Goal: Information Seeking & Learning: Learn about a topic

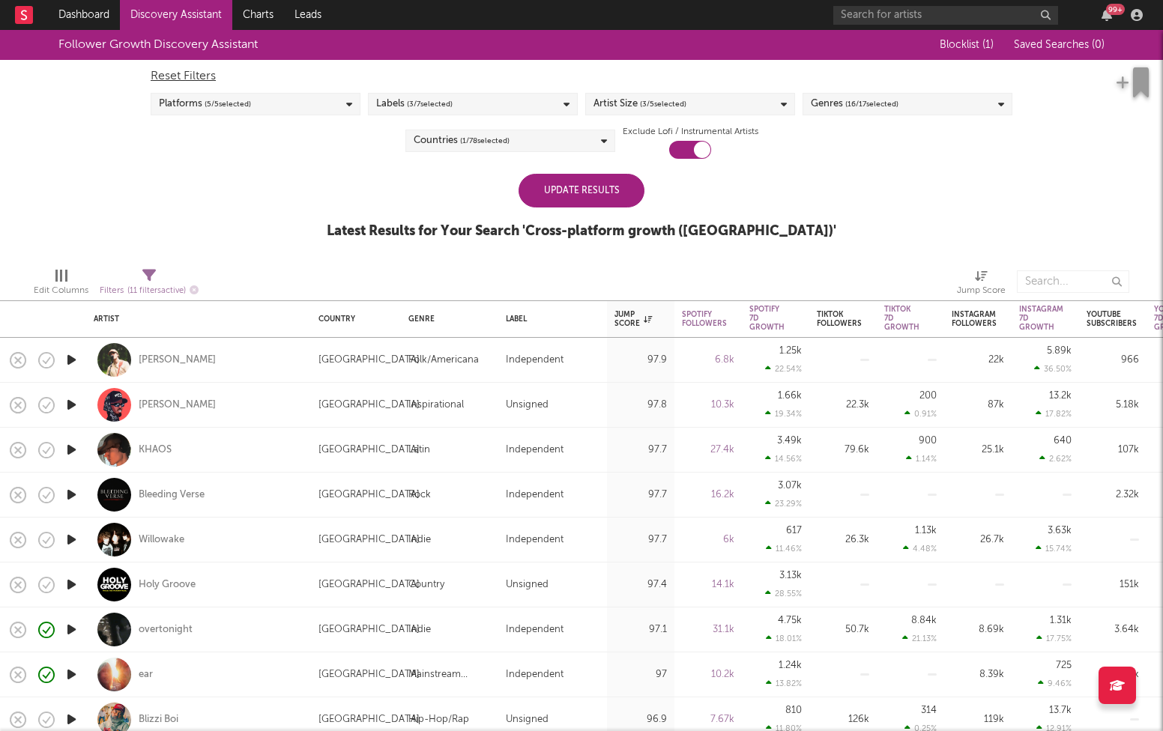
click at [565, 195] on div "Update Results" at bounding box center [581, 191] width 126 height 34
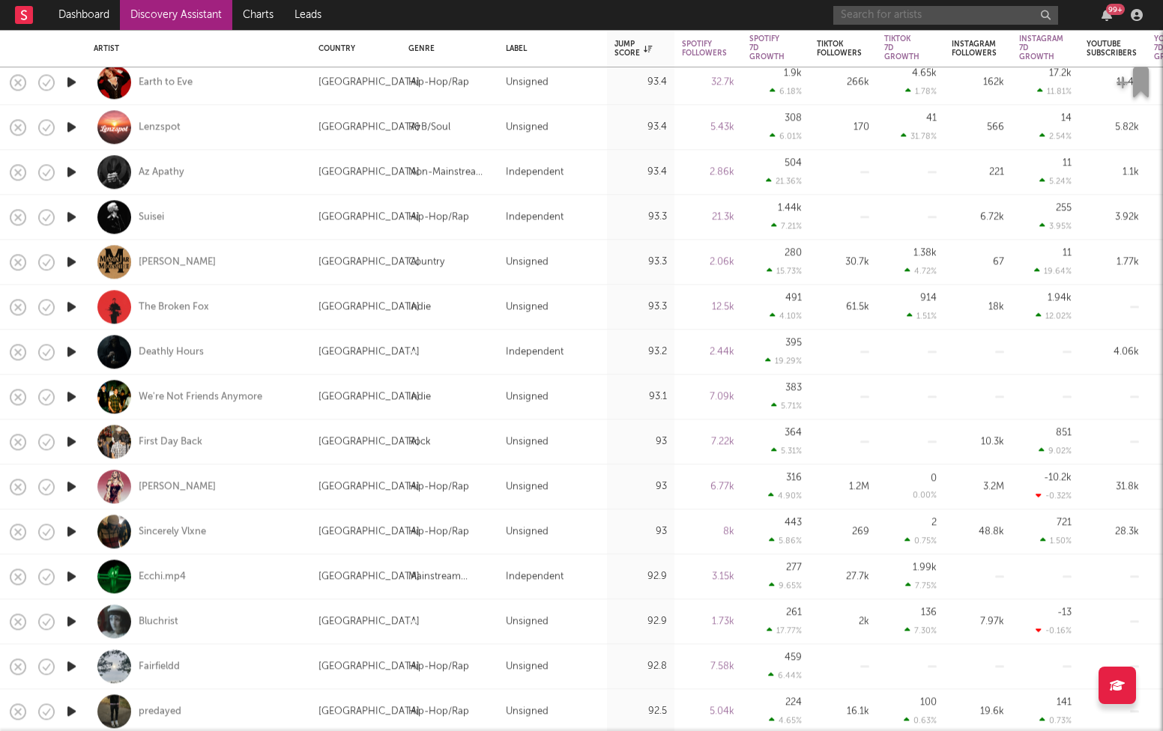
click at [964, 12] on input "text" at bounding box center [945, 15] width 225 height 19
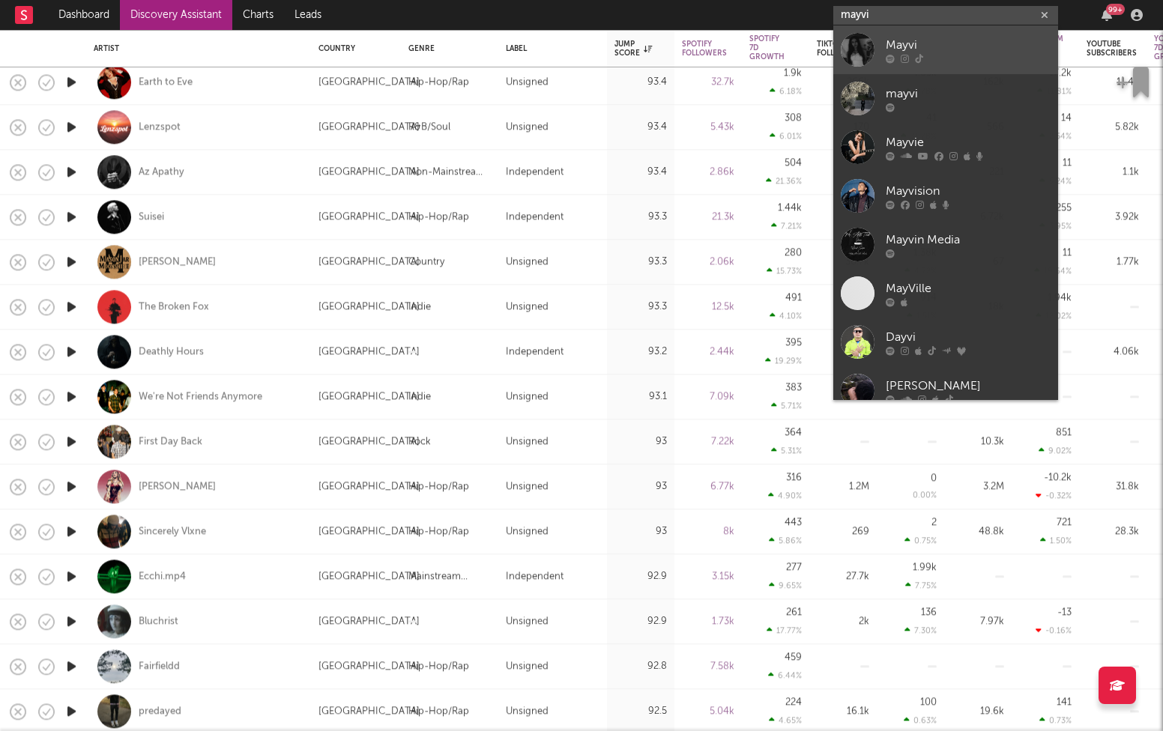
type input "mayvi"
click at [932, 64] on link "Mayvi" at bounding box center [945, 49] width 225 height 49
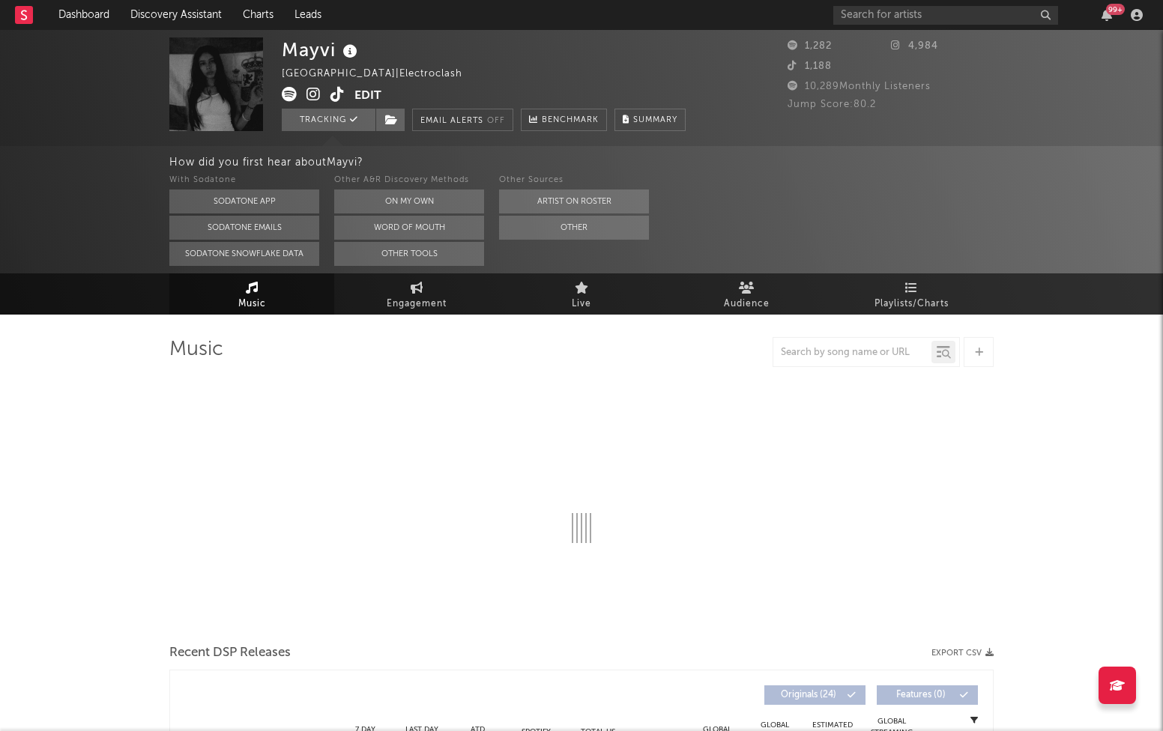
select select "1w"
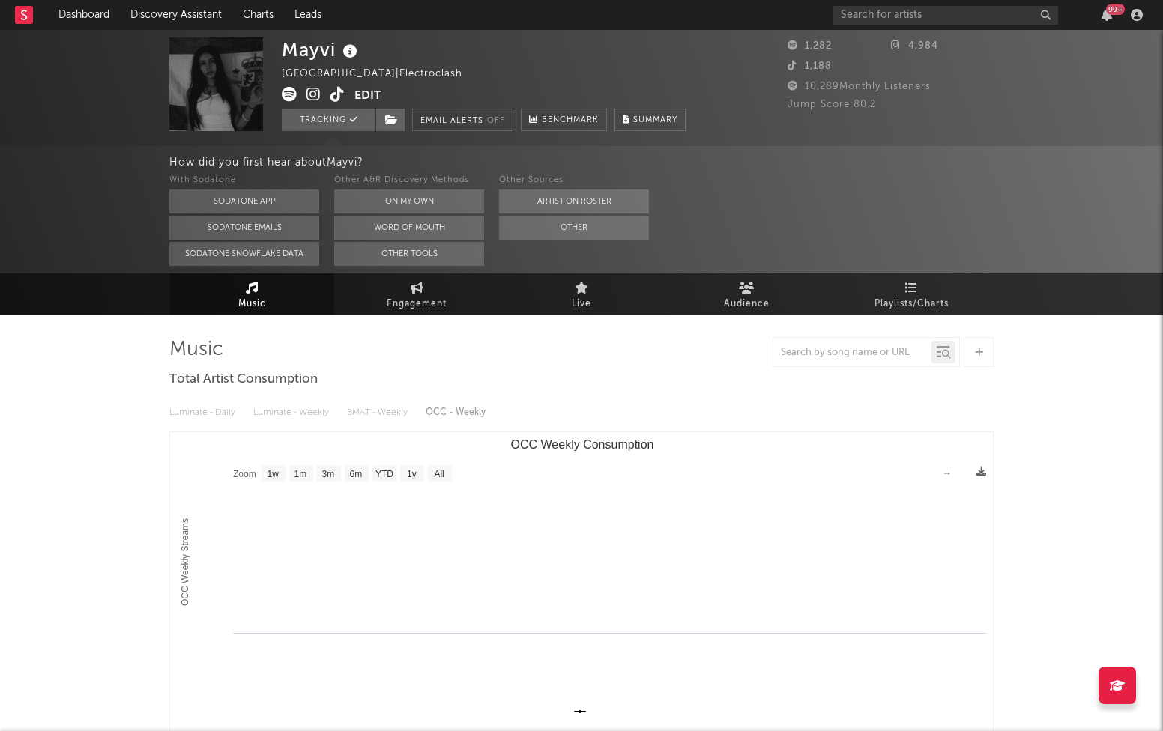
click at [276, 405] on div "Luminate - Daily Luminate - Weekly BMAT - Weekly OCC - Weekly" at bounding box center [581, 412] width 824 height 25
click at [280, 415] on div "Luminate - Daily Luminate - Weekly BMAT - Weekly OCC - Weekly" at bounding box center [581, 412] width 824 height 25
click at [409, 309] on span "Engagement" at bounding box center [417, 304] width 60 height 18
select select "1w"
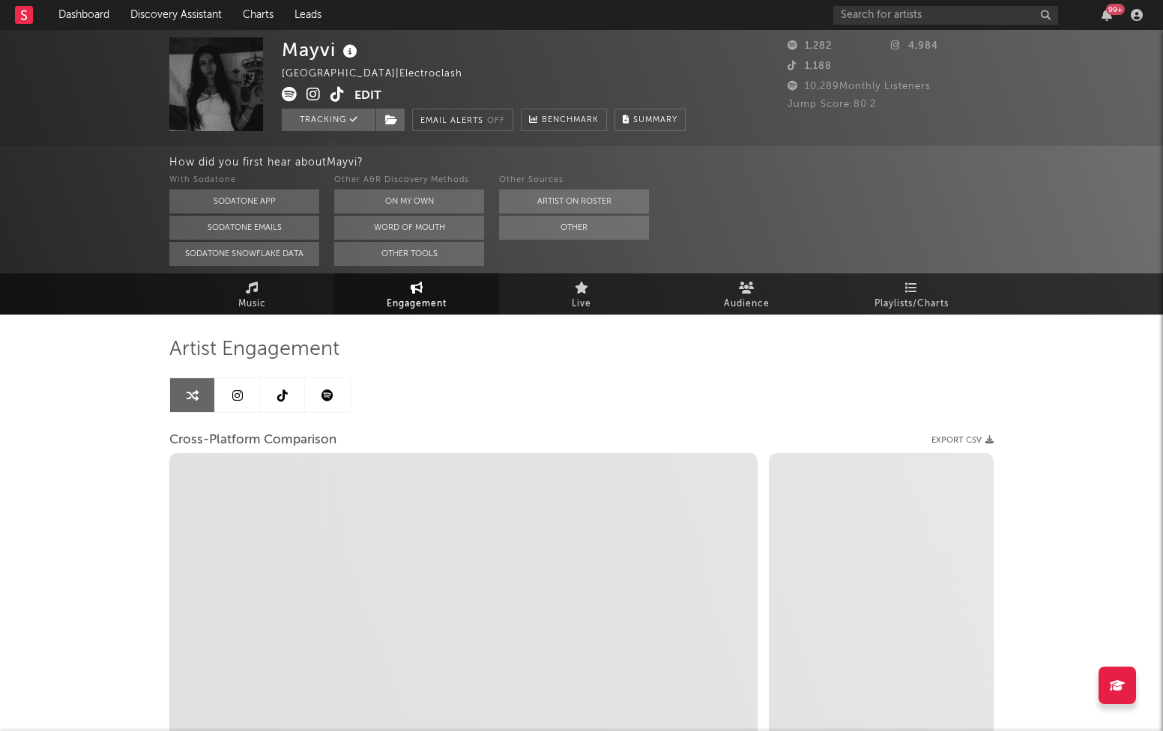
select select "1m"
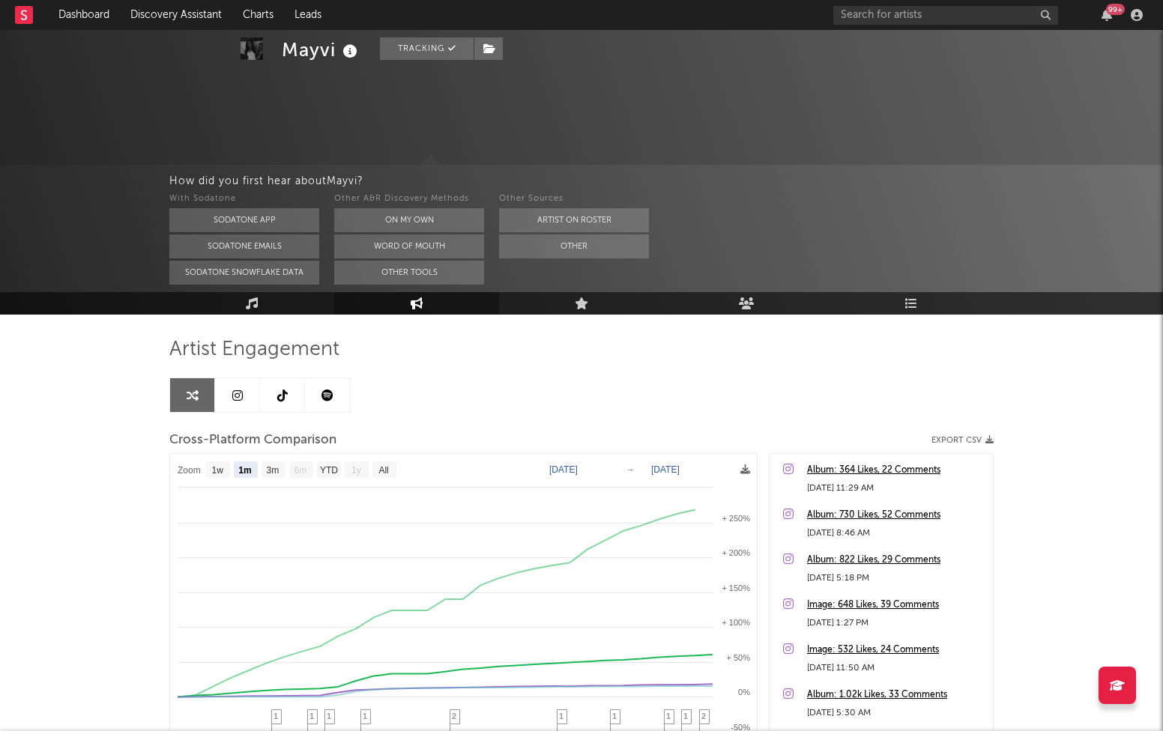
scroll to position [163, 0]
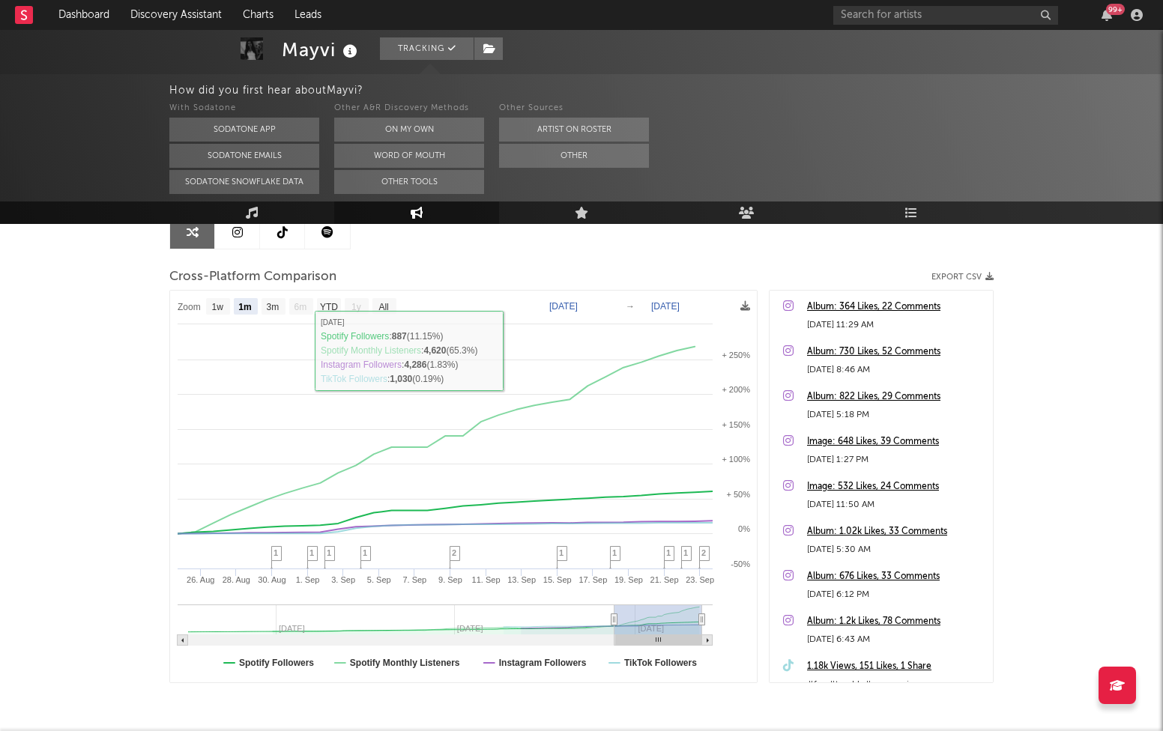
click at [242, 250] on div "Artist Engagement Cross-Platform Comparison Export CSV Zoom 1w 1m 3m 6m YTD 1y …" at bounding box center [581, 428] width 824 height 509
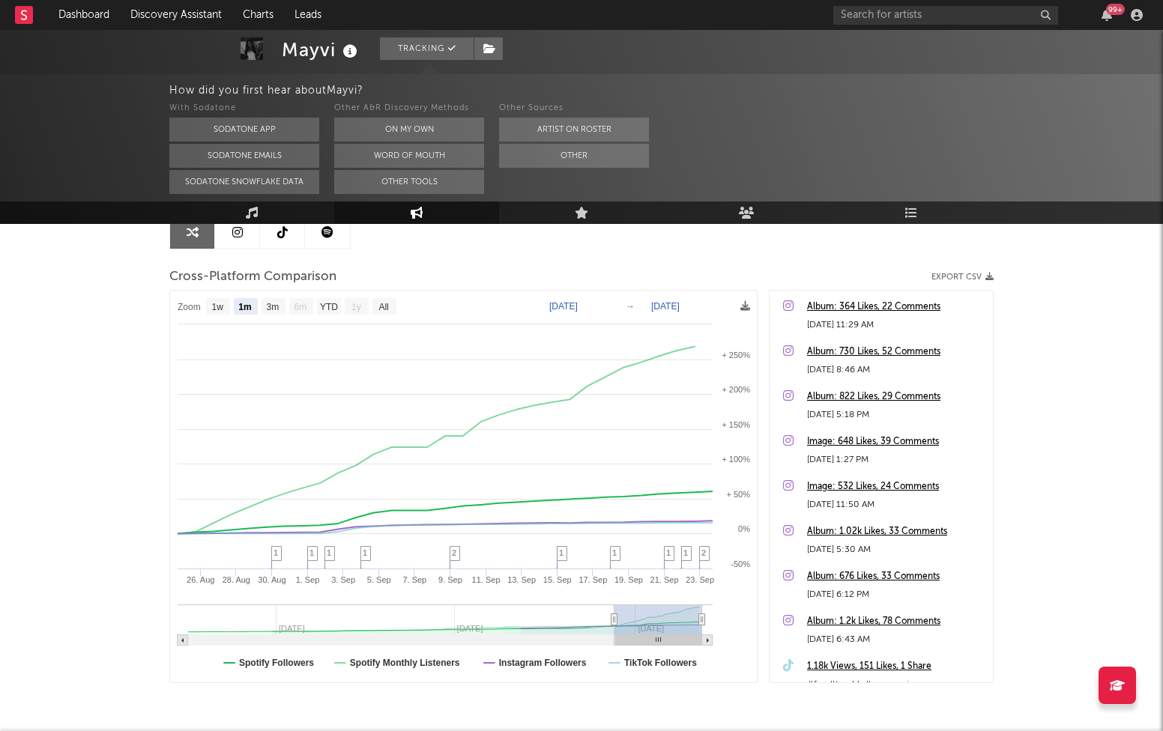
click at [237, 231] on icon at bounding box center [237, 232] width 10 height 12
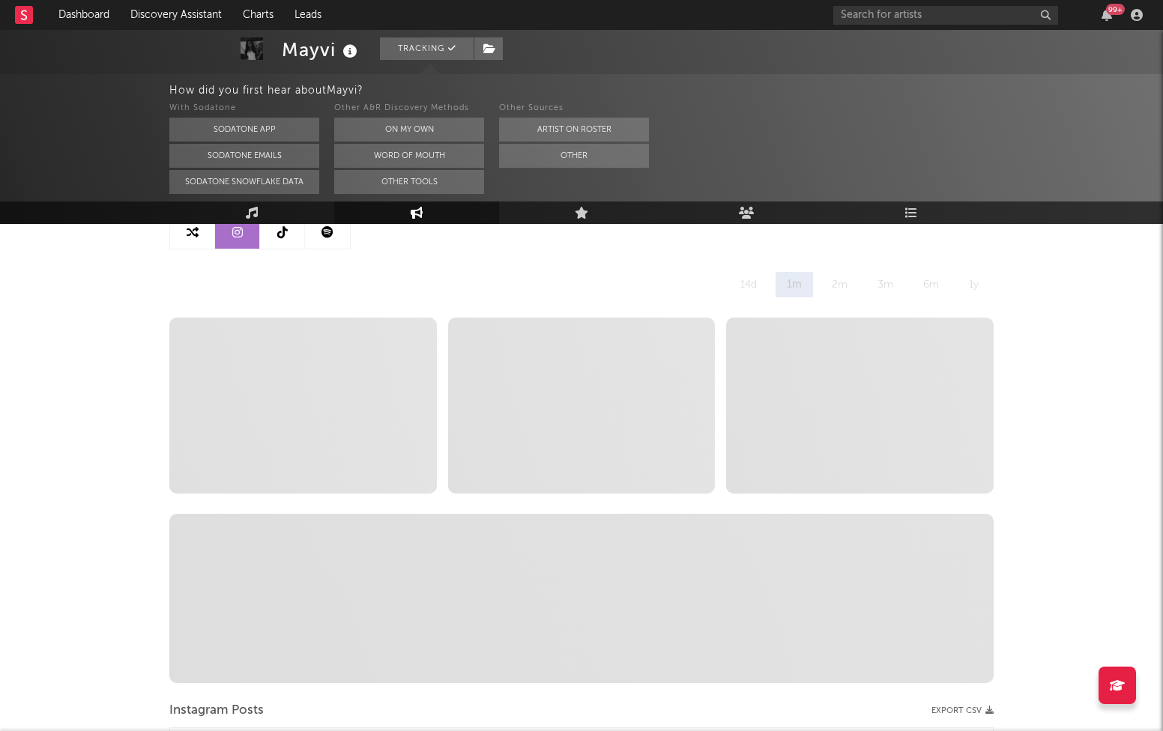
select select "1w"
